Goal: Find specific page/section: Find specific page/section

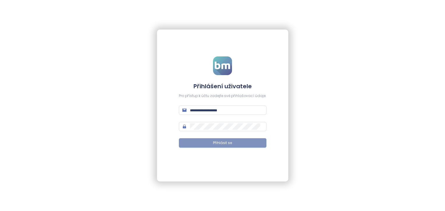
type input "**********"
click at [215, 139] on button "Přihlásit se" at bounding box center [223, 142] width 88 height 9
type input "**********"
click at [215, 147] on button "Přihlásit se" at bounding box center [223, 142] width 88 height 9
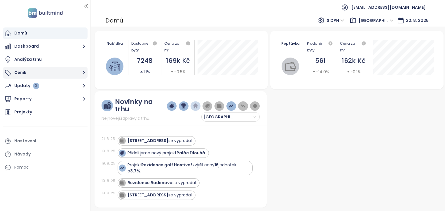
click at [20, 75] on button "Ceník" at bounding box center [45, 73] width 85 height 12
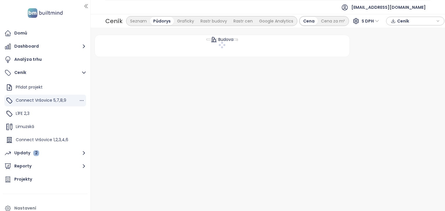
click at [43, 101] on span "Connect Vršovice 5,7,8,9" at bounding box center [41, 100] width 51 height 6
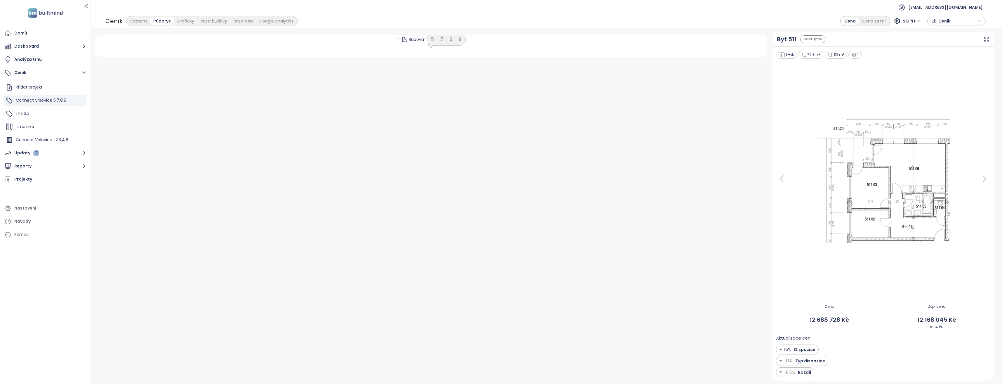
click at [445, 122] on div "Budova 5 7 8 9" at bounding box center [431, 206] width 678 height 348
click at [445, 125] on div "Budova 5 7 8 9" at bounding box center [431, 206] width 678 height 348
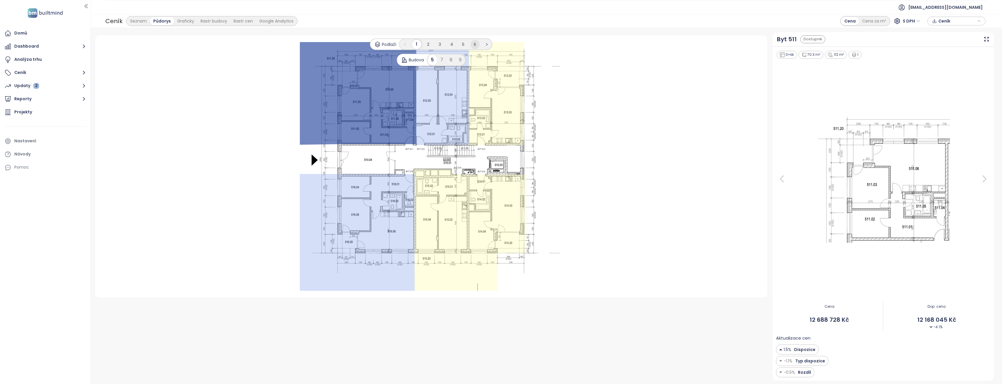
click at [473, 43] on li "6" at bounding box center [474, 44] width 9 height 9
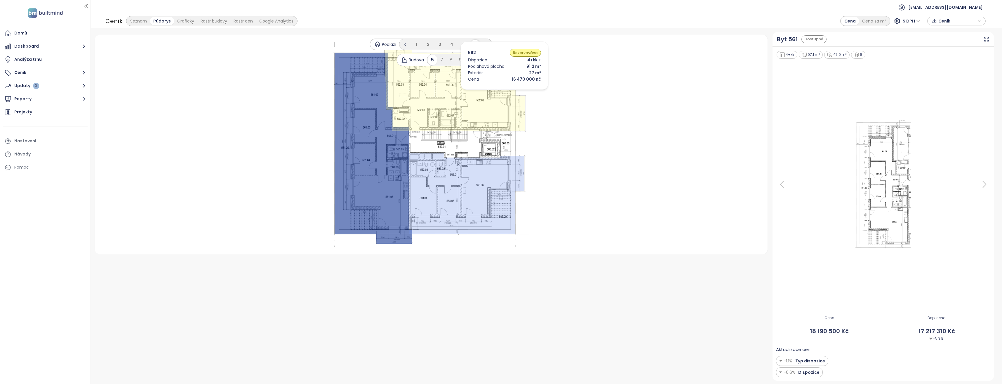
click at [485, 94] on icon at bounding box center [455, 88] width 141 height 86
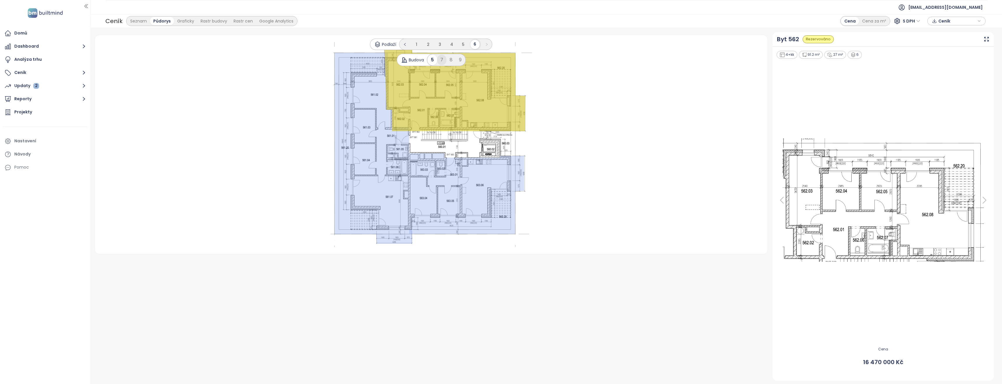
click at [439, 59] on div "7" at bounding box center [441, 60] width 9 height 11
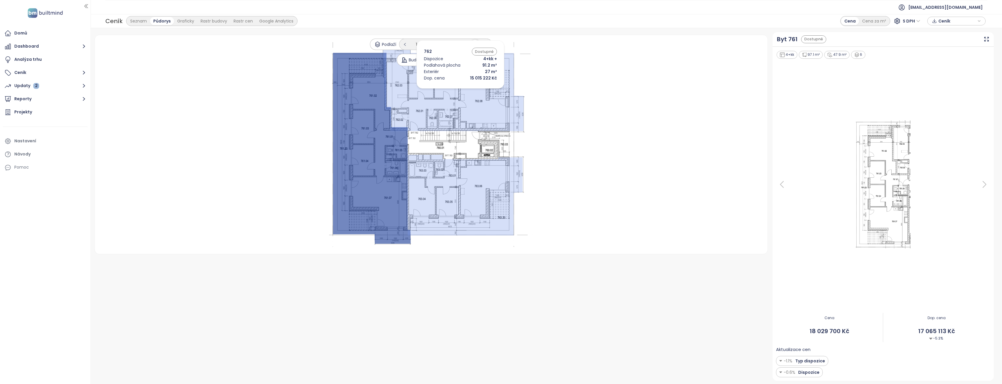
click at [452, 90] on icon at bounding box center [453, 88] width 141 height 86
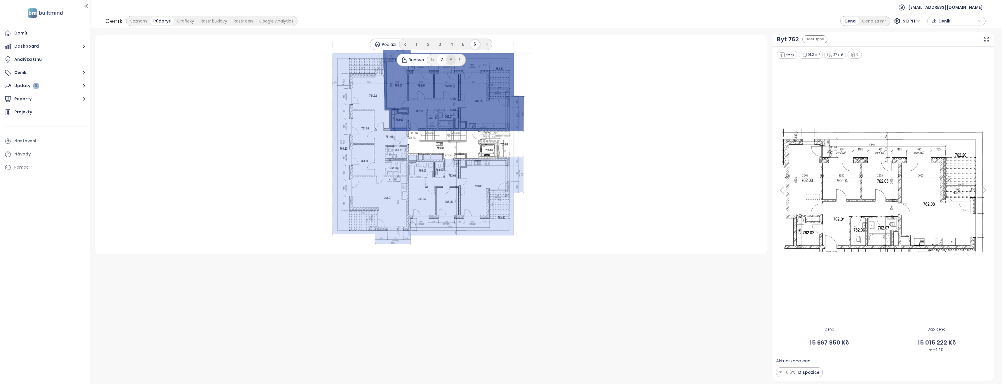
click at [449, 59] on div "8" at bounding box center [450, 60] width 9 height 11
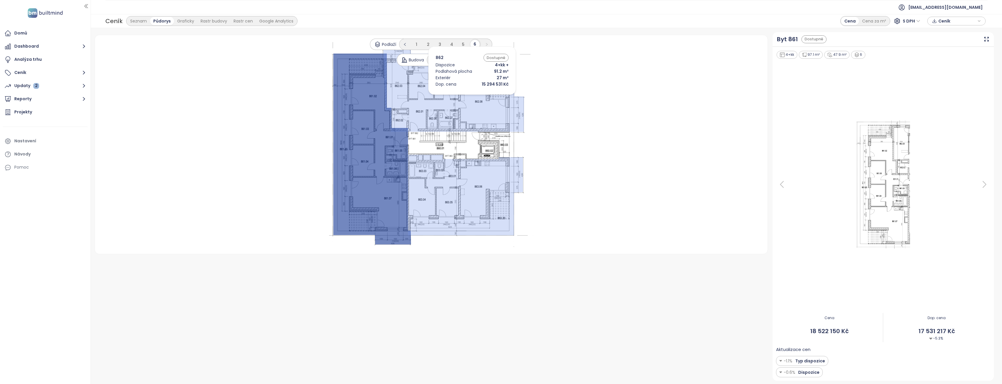
click at [463, 96] on icon at bounding box center [453, 89] width 141 height 86
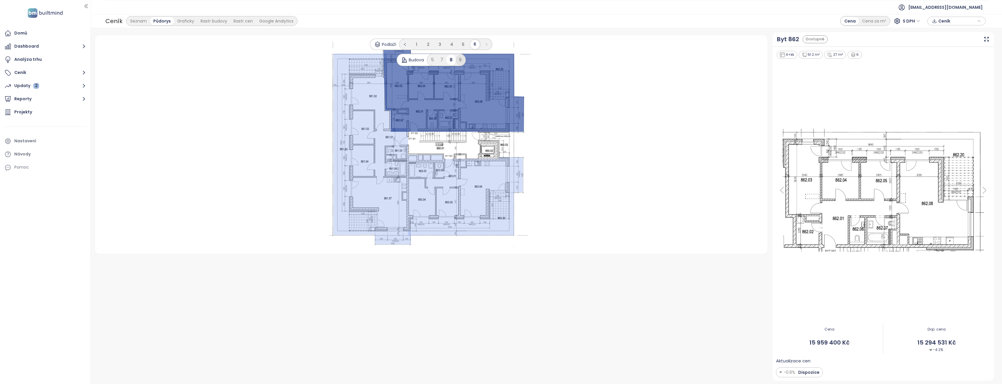
click at [461, 61] on div "9" at bounding box center [460, 60] width 9 height 11
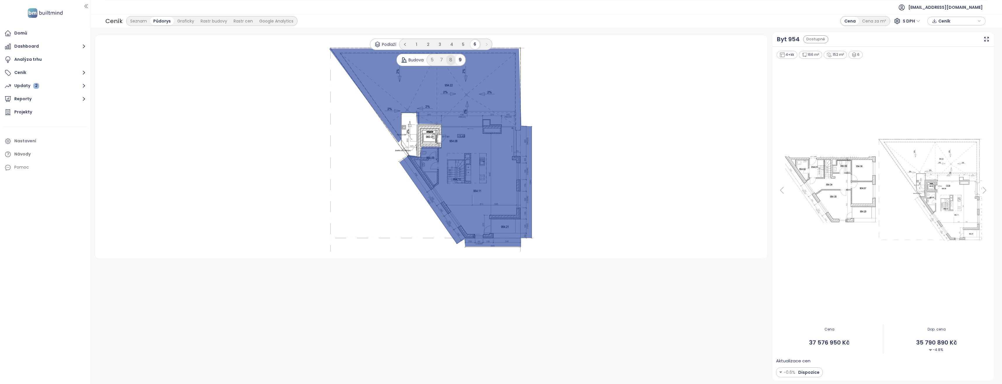
click at [451, 57] on div "8" at bounding box center [450, 60] width 9 height 11
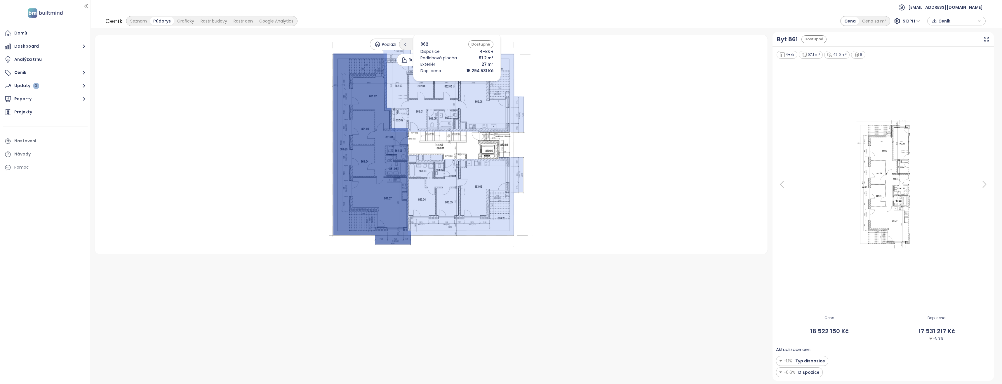
click at [448, 85] on icon at bounding box center [453, 89] width 141 height 86
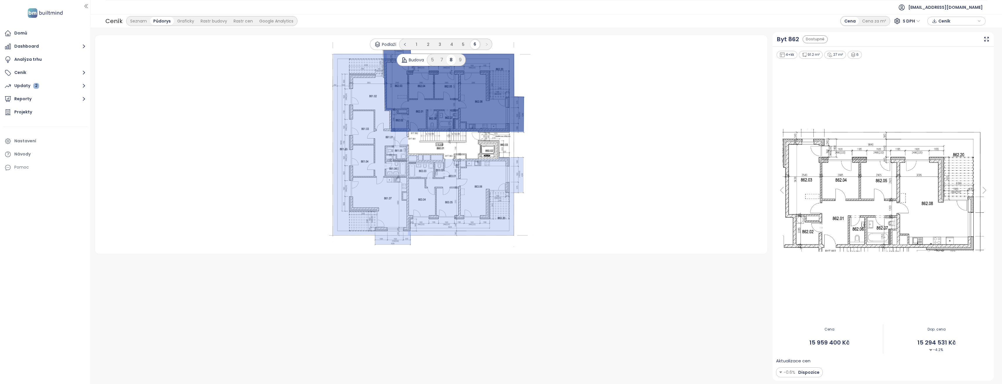
click at [439, 58] on div "7" at bounding box center [441, 60] width 9 height 11
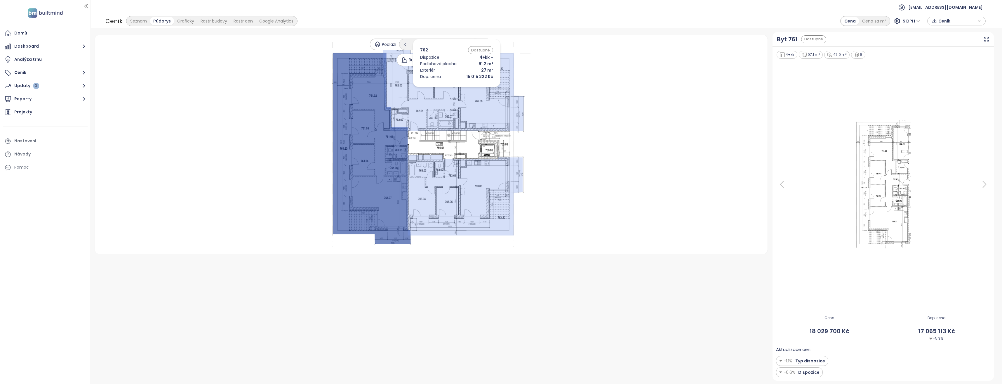
click at [448, 88] on icon at bounding box center [453, 88] width 141 height 86
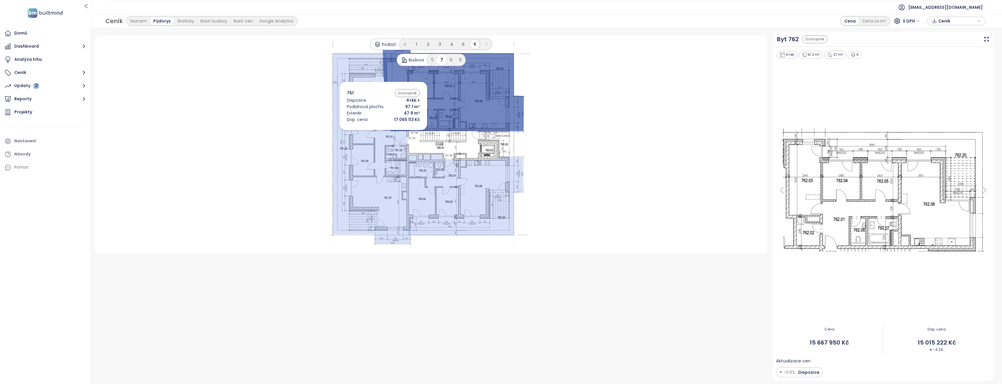
drag, startPoint x: 378, startPoint y: 134, endPoint x: 369, endPoint y: 133, distance: 9.4
click at [373, 131] on icon at bounding box center [372, 148] width 78 height 191
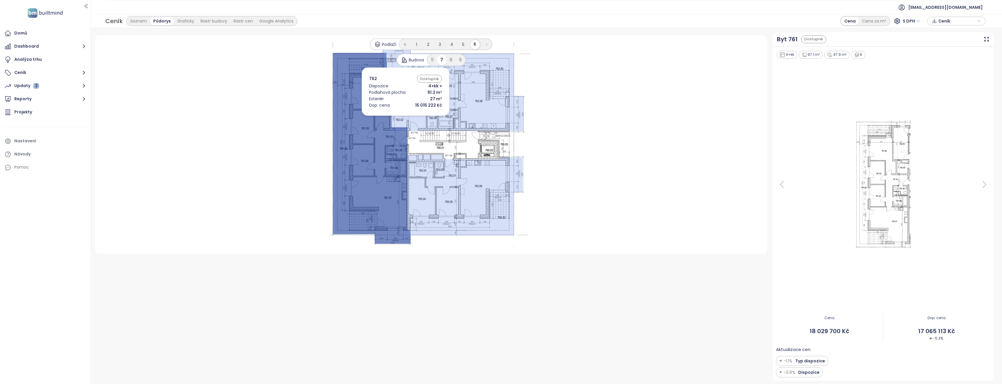
click at [464, 94] on icon at bounding box center [453, 88] width 141 height 86
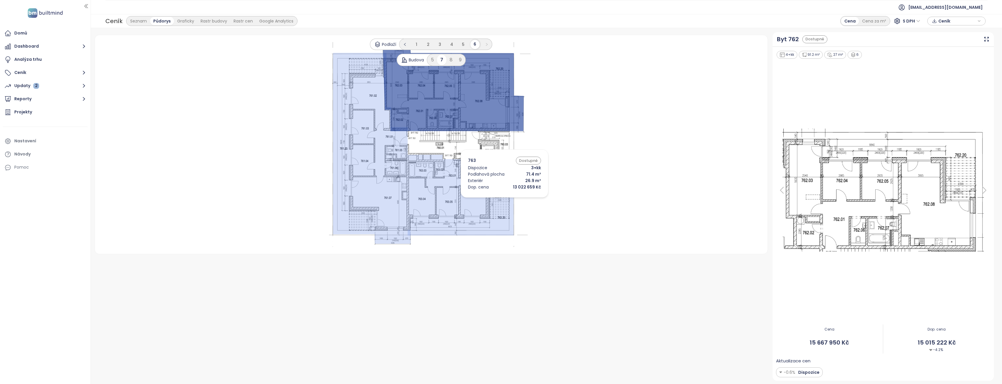
click at [496, 199] on icon at bounding box center [465, 194] width 115 height 81
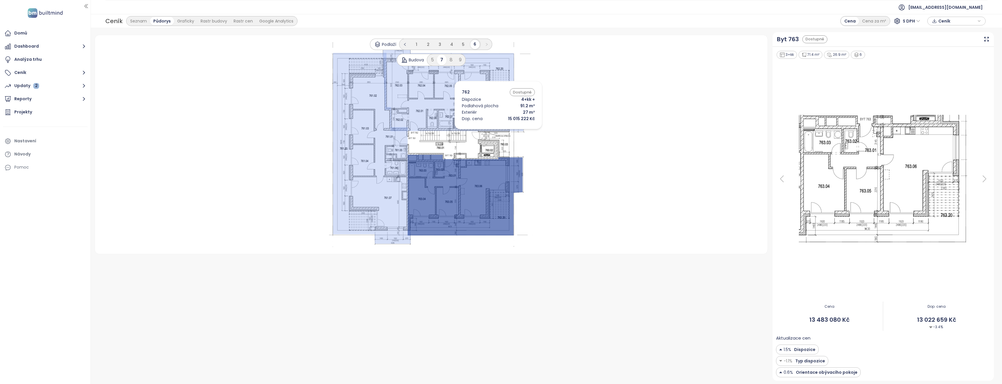
click at [488, 112] on icon at bounding box center [453, 88] width 141 height 86
